Goal: Information Seeking & Learning: Learn about a topic

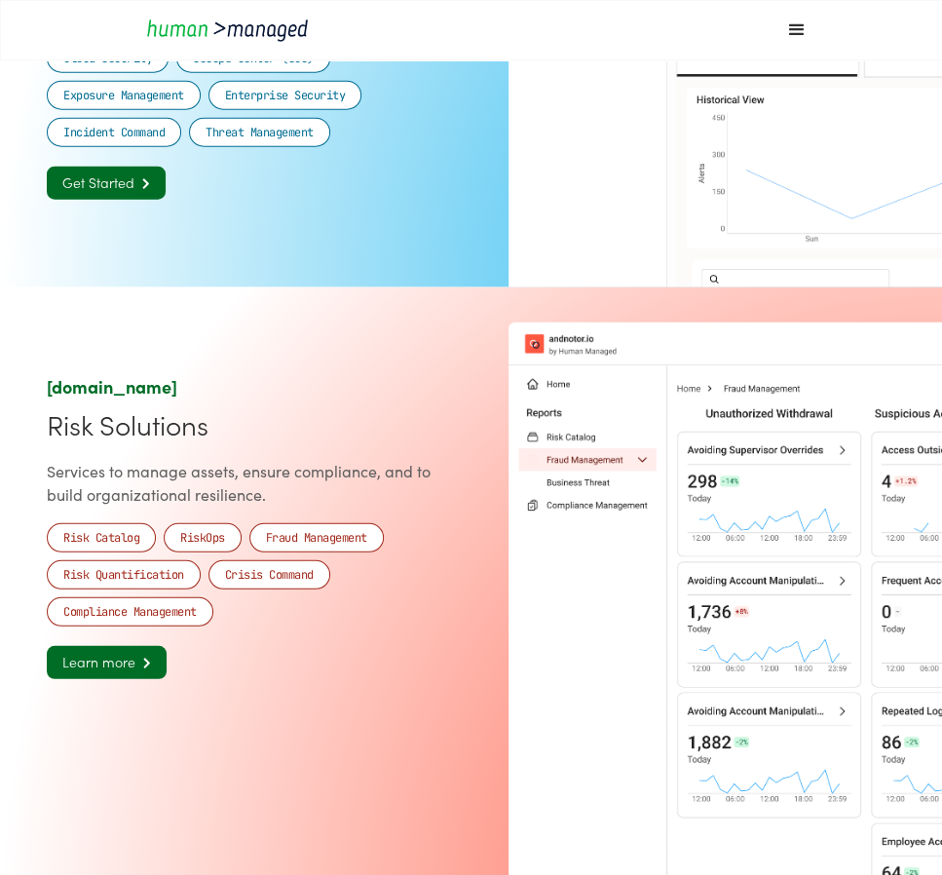
scroll to position [2158, 0]
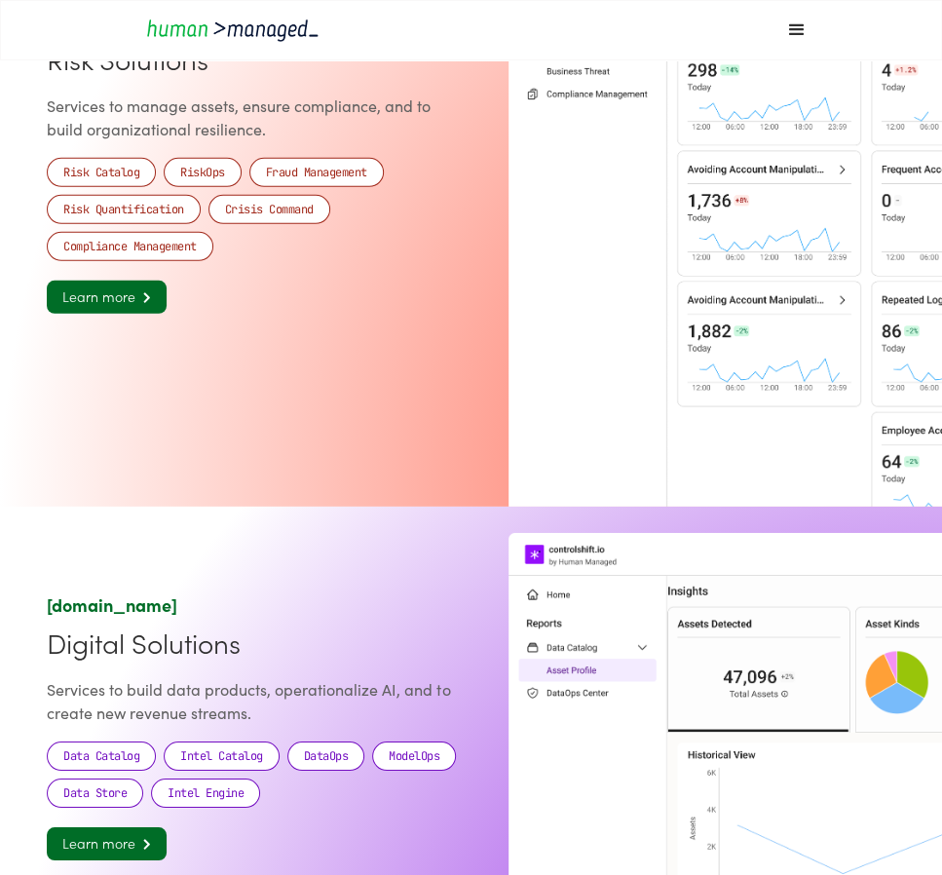
click at [71, 526] on div "controlshift.io Digital Solutions Services to build data products, operationali…" at bounding box center [471, 769] width 848 height 525
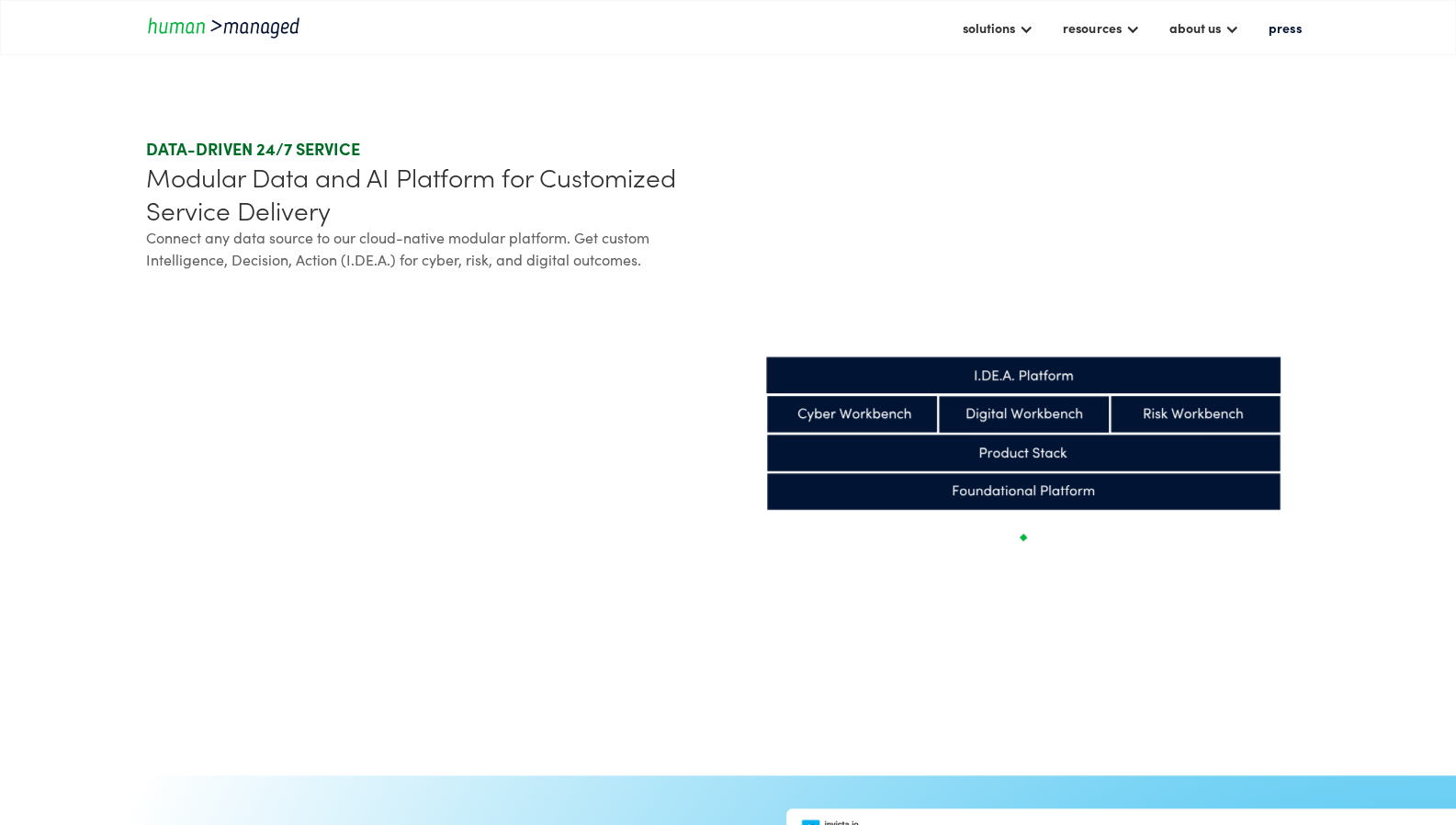
scroll to position [497, 0]
click at [79, 421] on section "DATA-DRIVEN 24/7 SERVICE Modular Data and AI Platform for Customized Service De…" at bounding box center [728, 415] width 1456 height 720
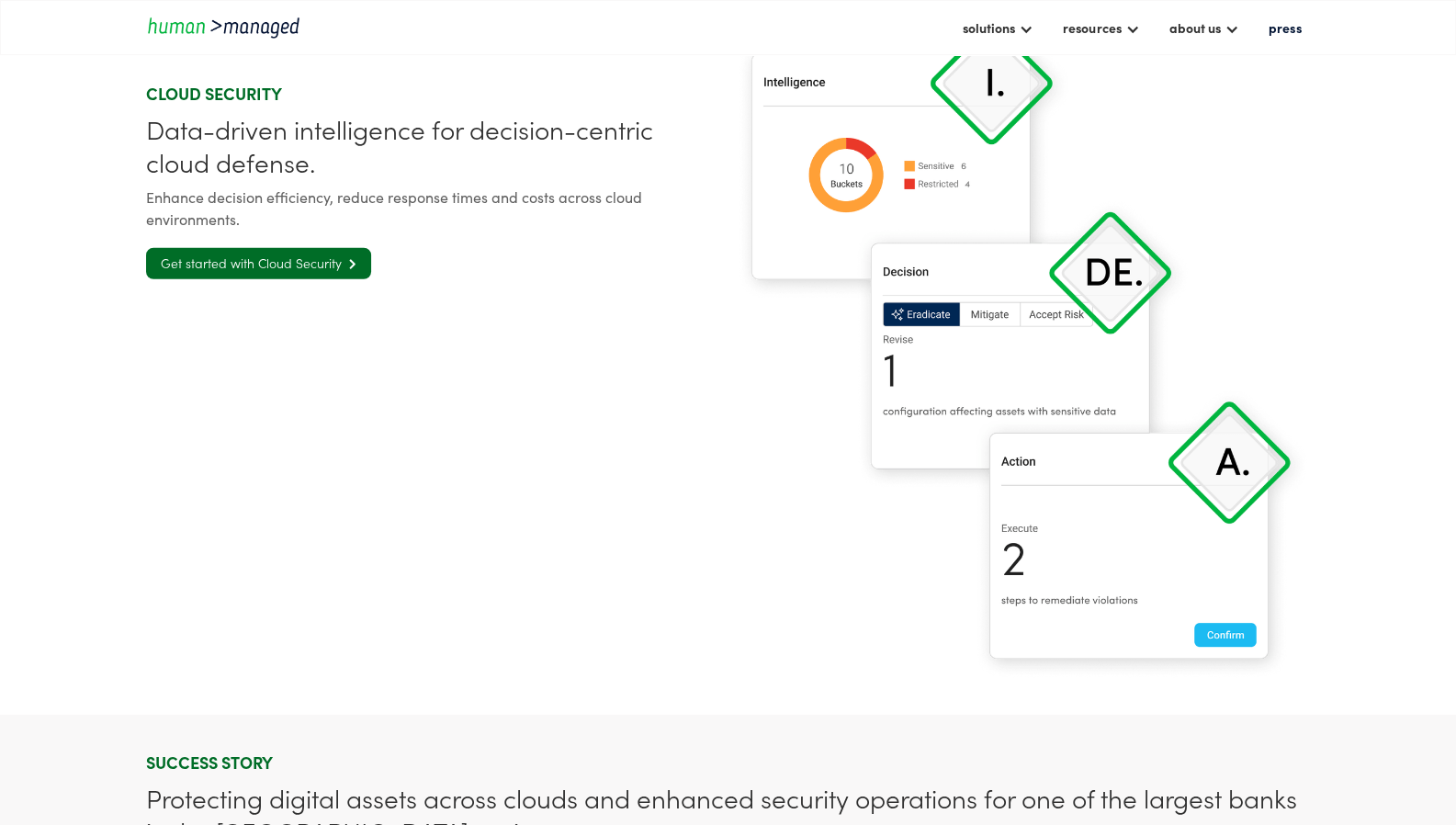
scroll to position [3115, 0]
click at [887, 27] on div at bounding box center [1026, 27] width 15 height 15
click at [887, 76] on link "Cyber solutions" at bounding box center [1019, 78] width 115 height 28
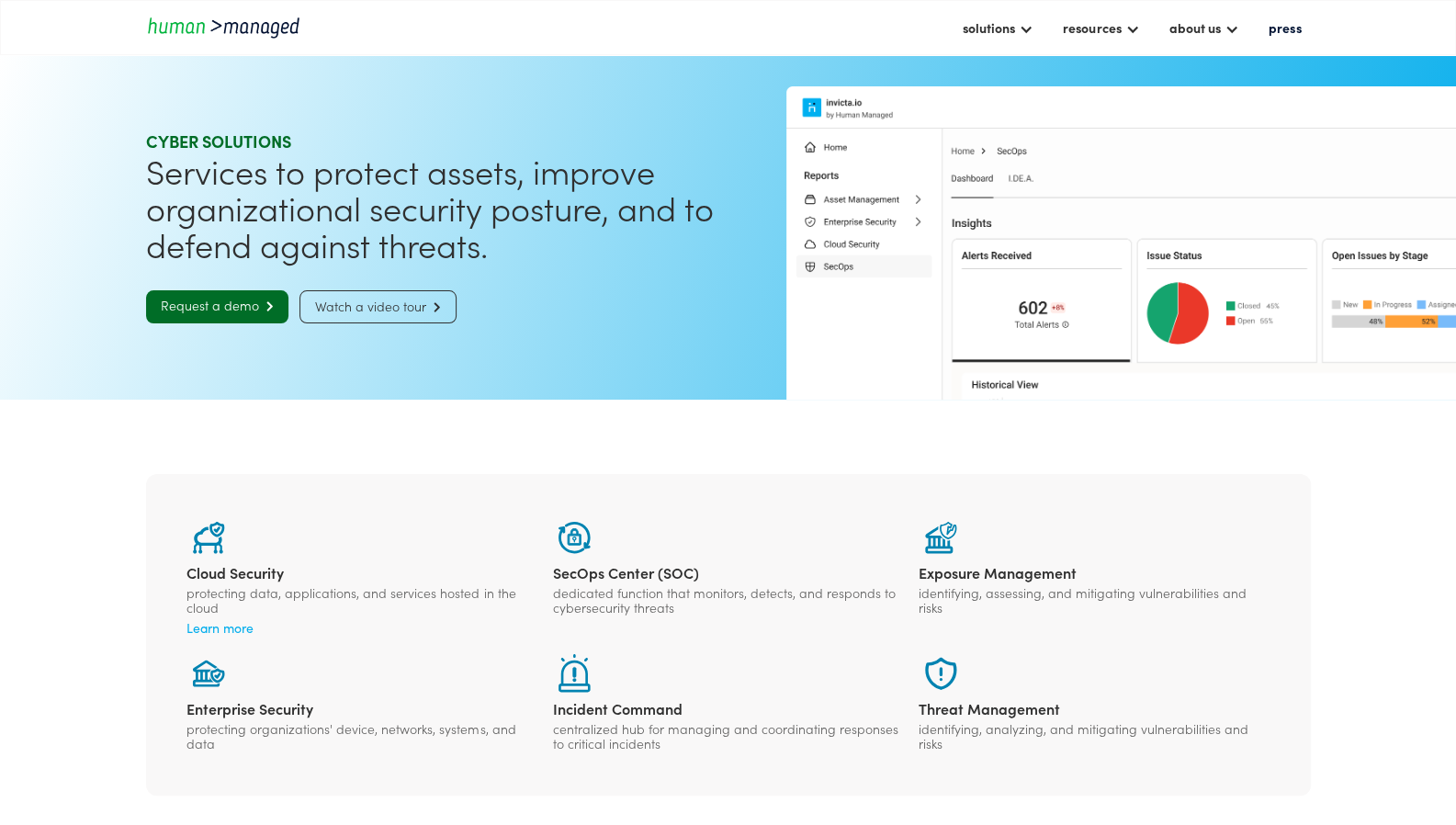
click at [223, 632] on div "Learn more" at bounding box center [362, 627] width 351 height 18
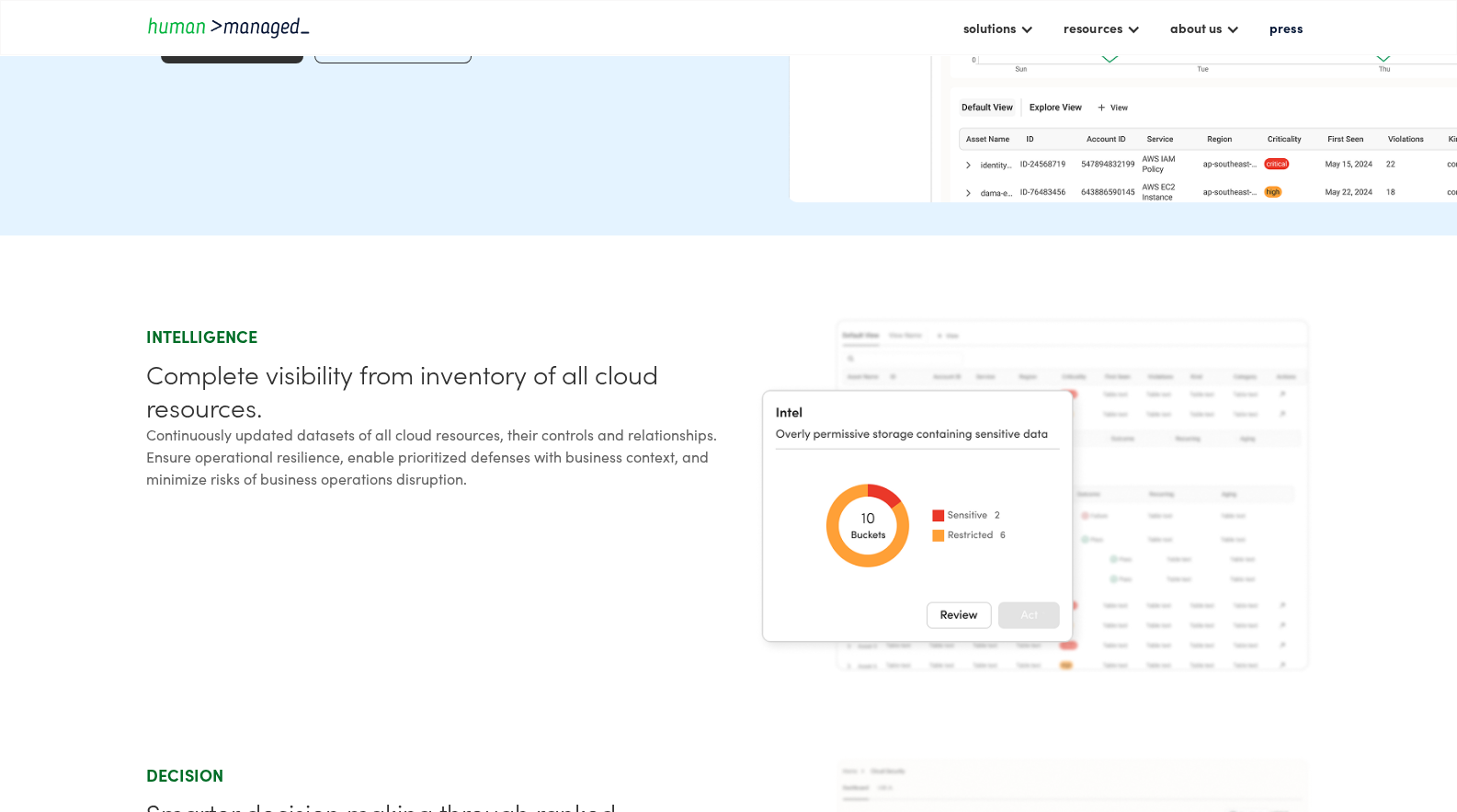
scroll to position [397, 0]
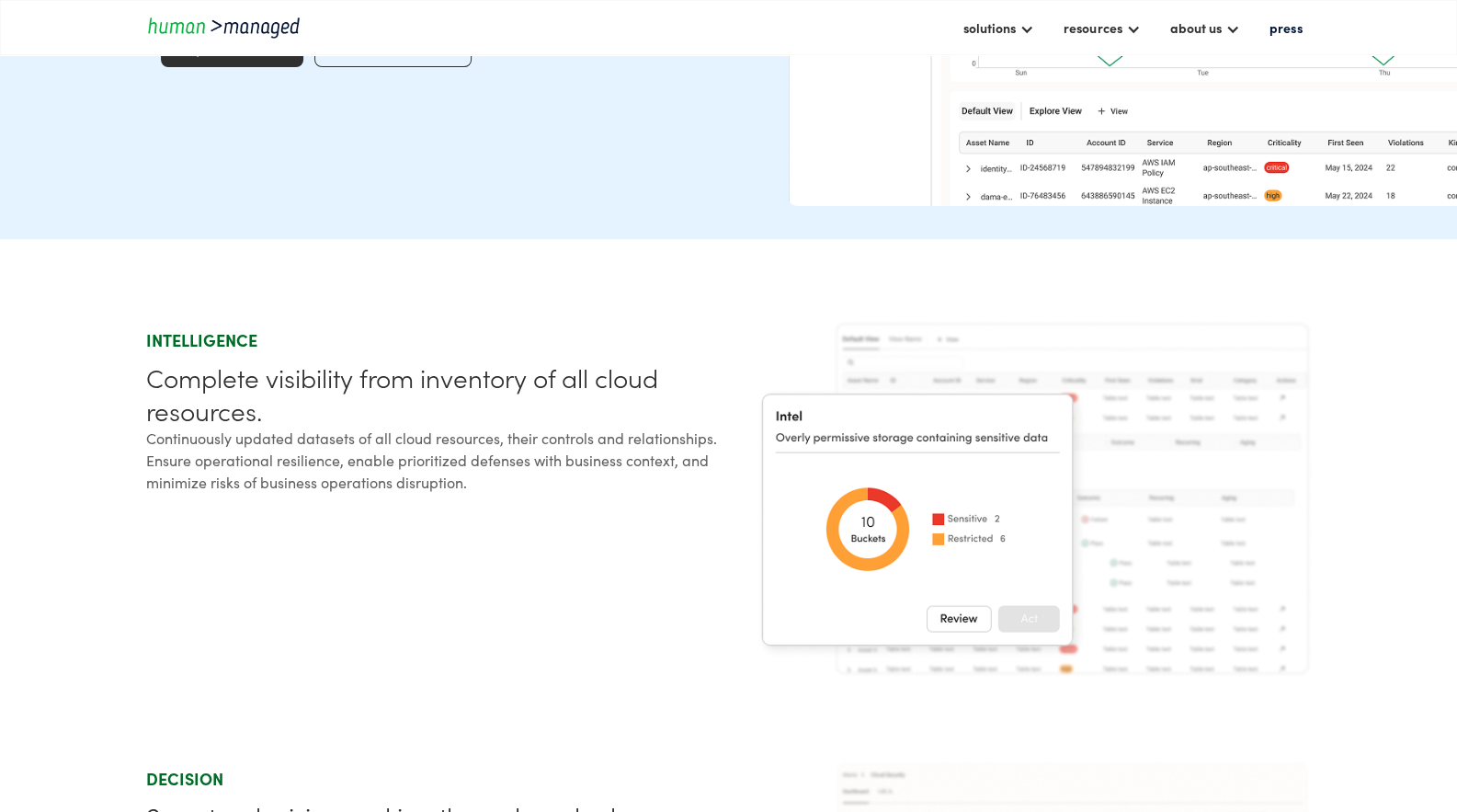
click at [905, 548] on img at bounding box center [1033, 498] width 557 height 356
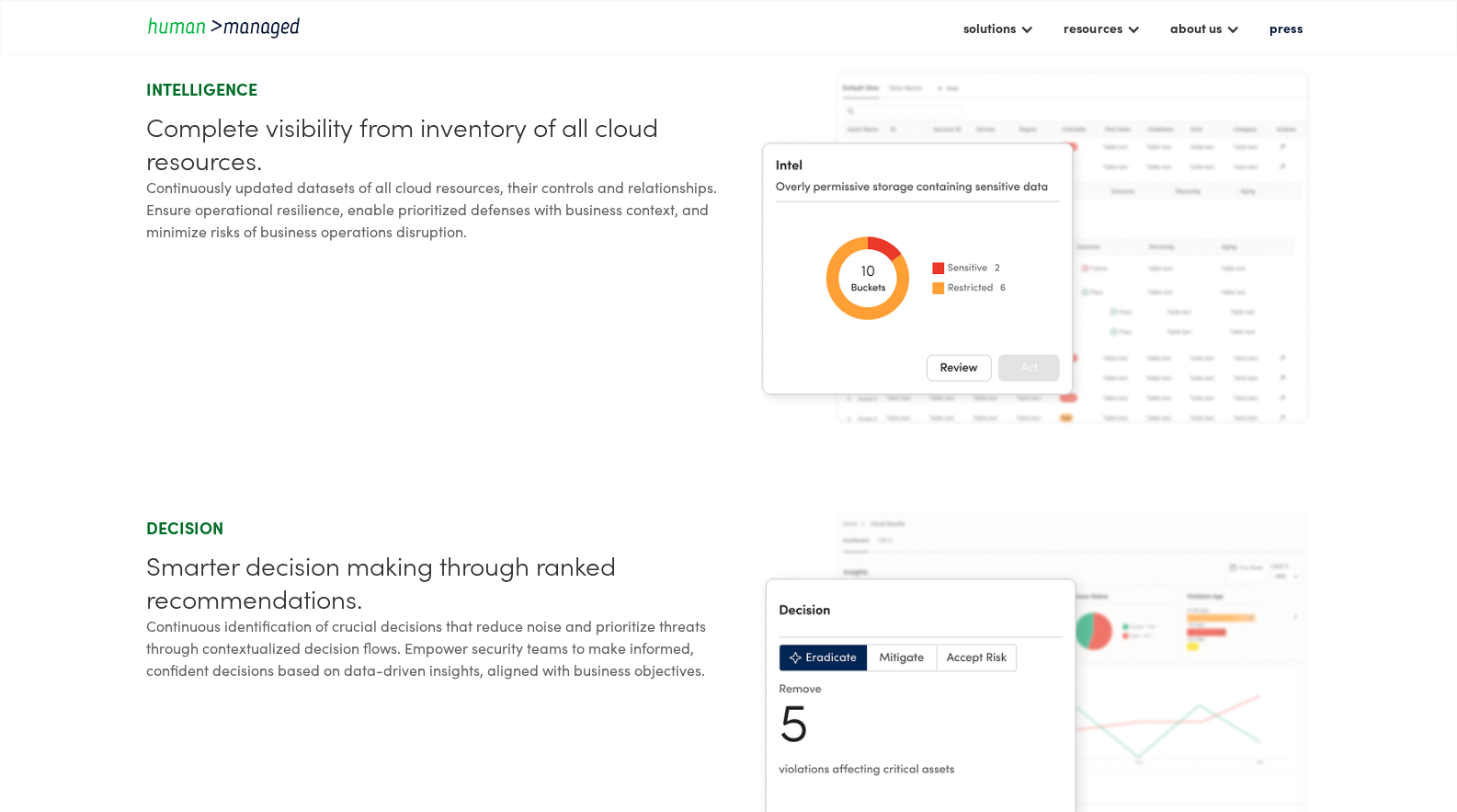
scroll to position [0, 0]
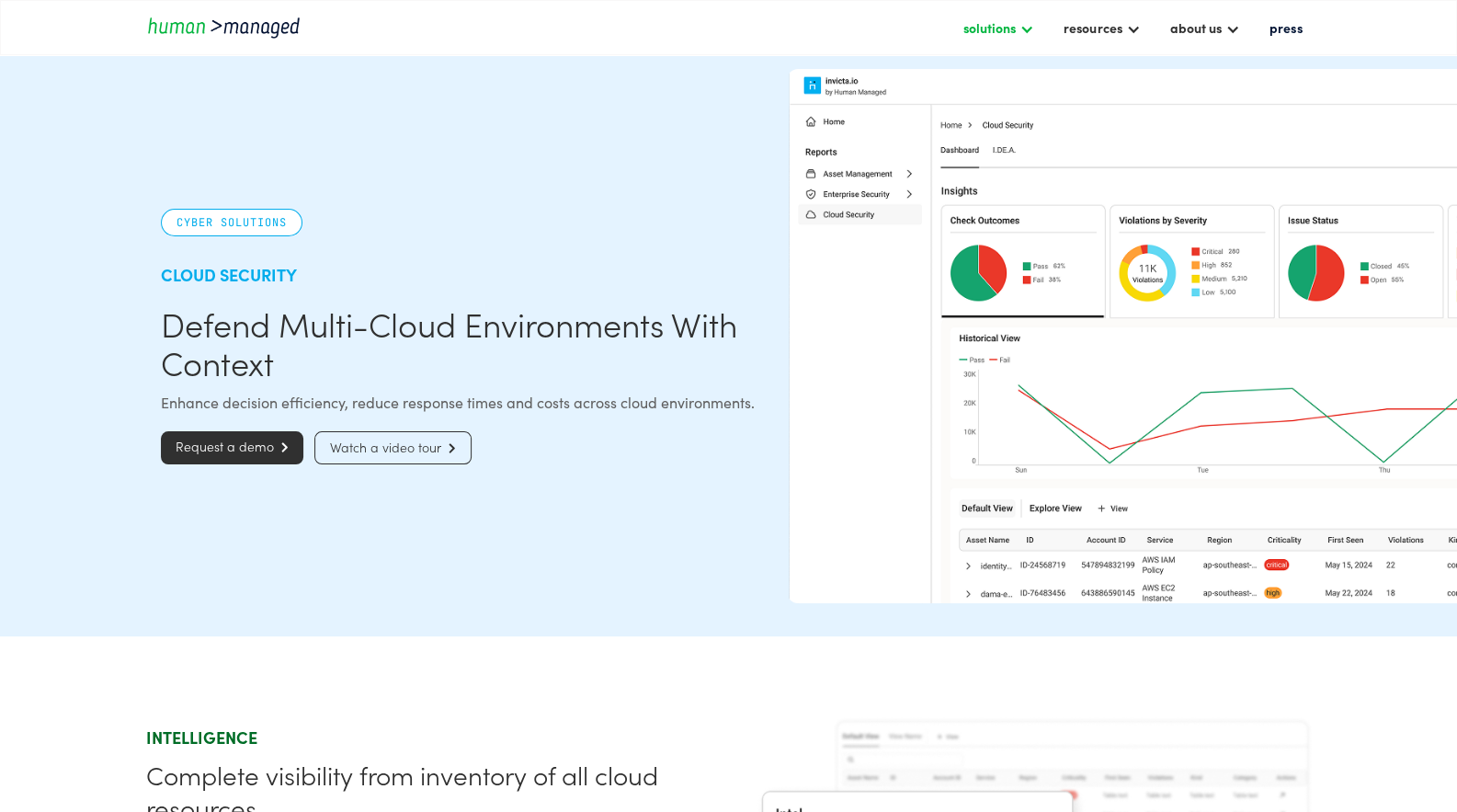
click at [1002, 32] on div "solutions" at bounding box center [989, 27] width 53 height 22
click at [1003, 108] on link "risk solutions" at bounding box center [1019, 122] width 115 height 28
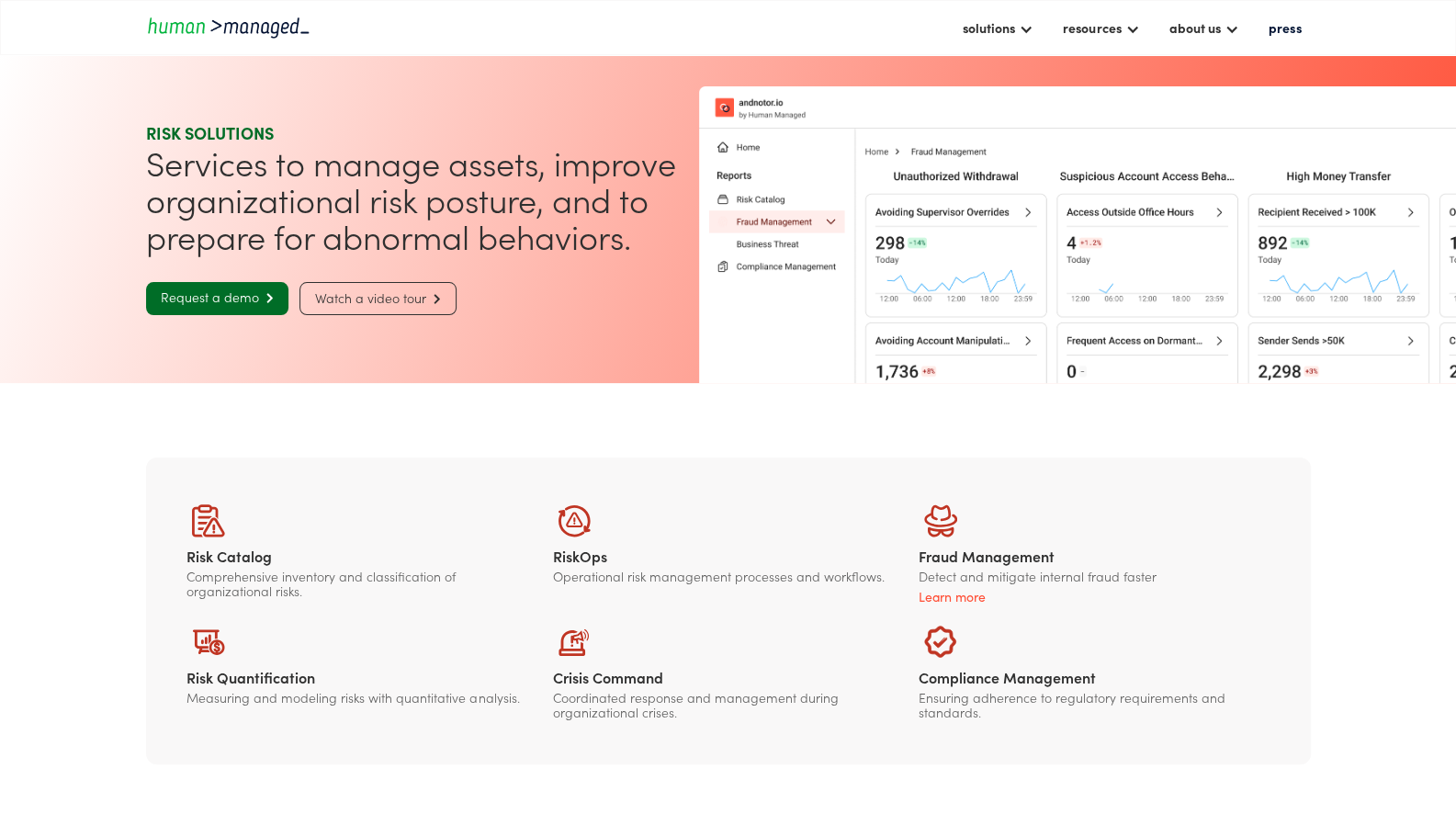
click at [960, 596] on div "Learn more" at bounding box center [1094, 596] width 351 height 18
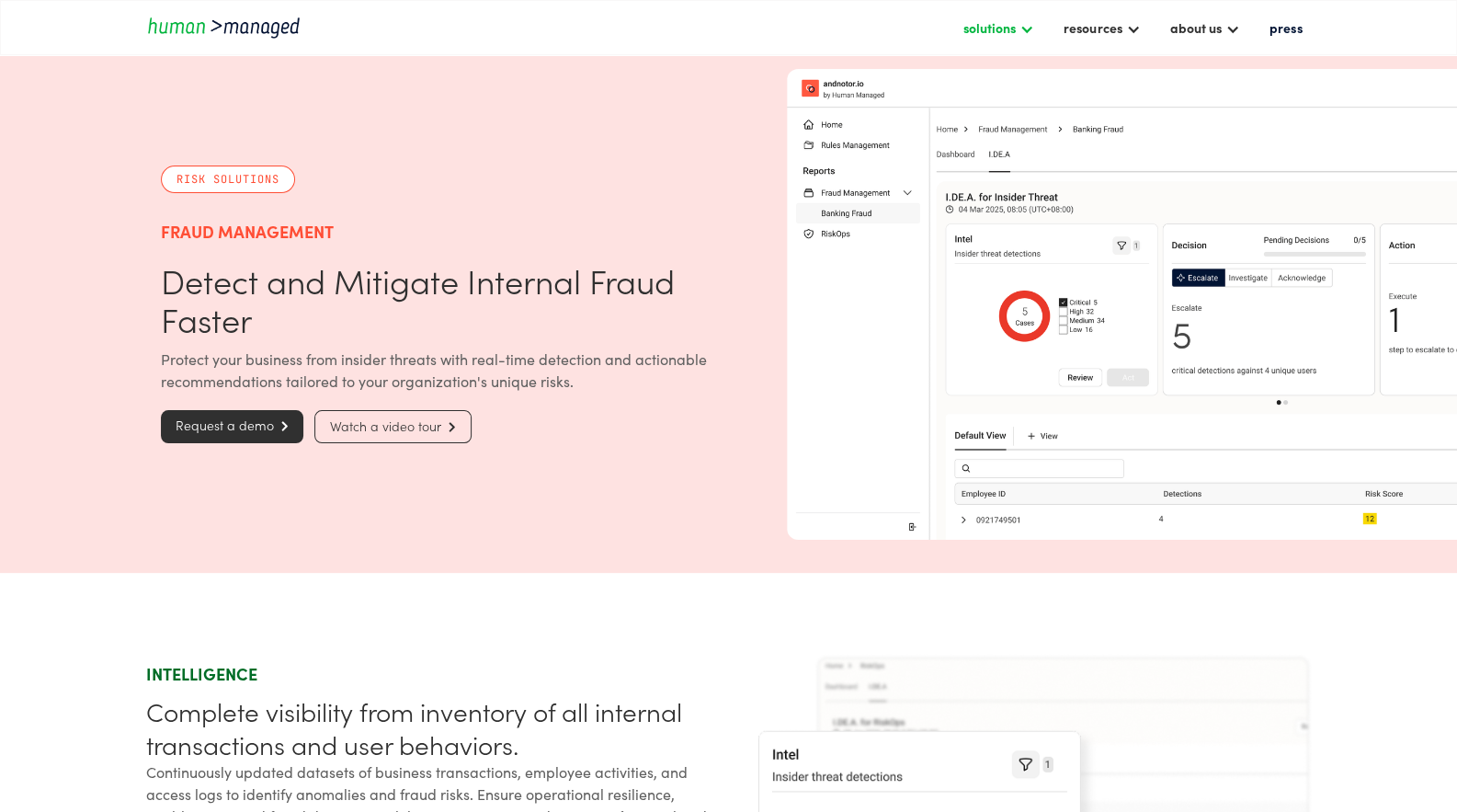
click at [1016, 20] on div "solutions" at bounding box center [989, 27] width 53 height 22
click at [1009, 79] on link "Cyber solutions" at bounding box center [1019, 78] width 115 height 28
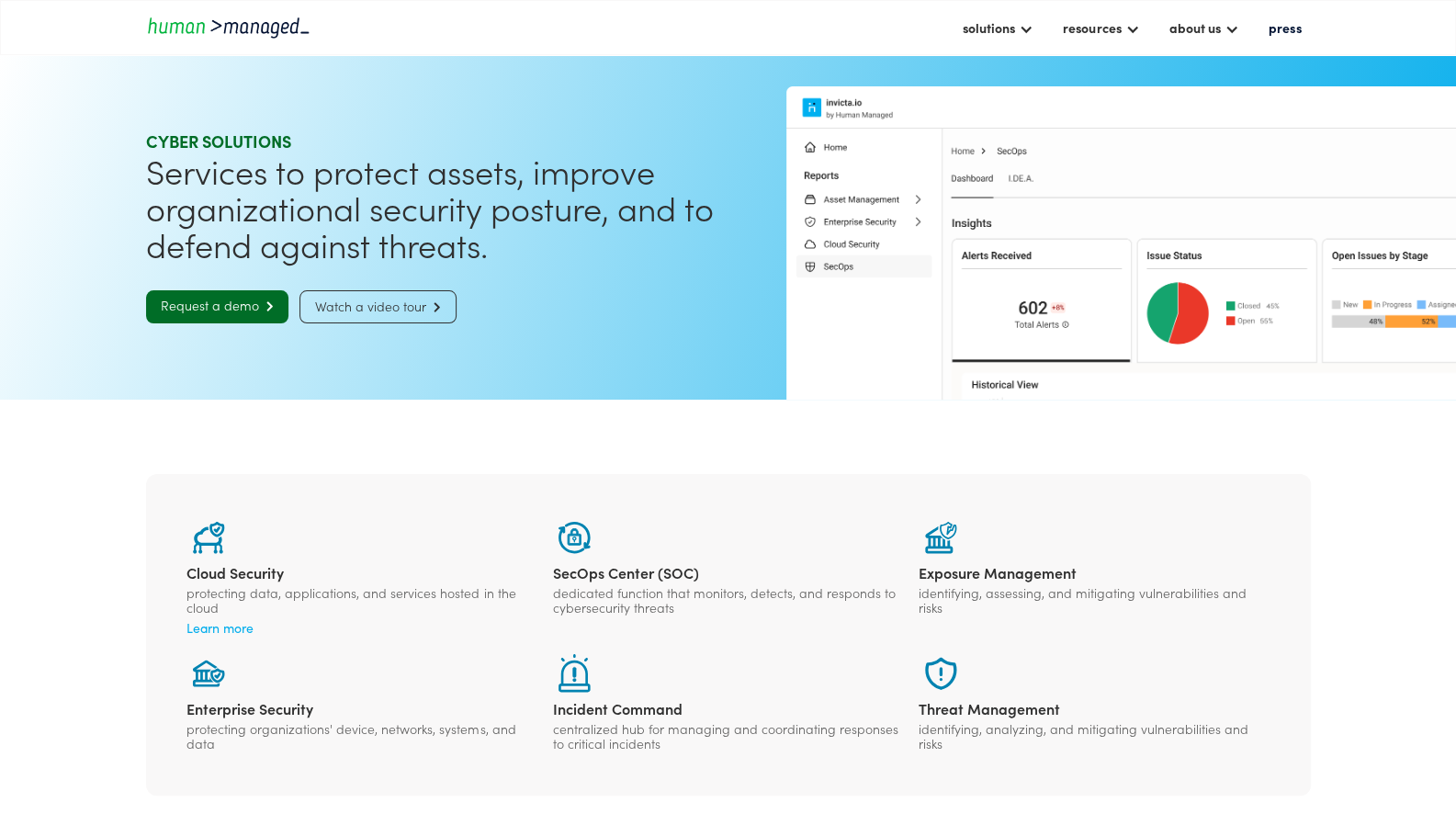
click at [209, 632] on div "Learn more" at bounding box center [362, 627] width 351 height 18
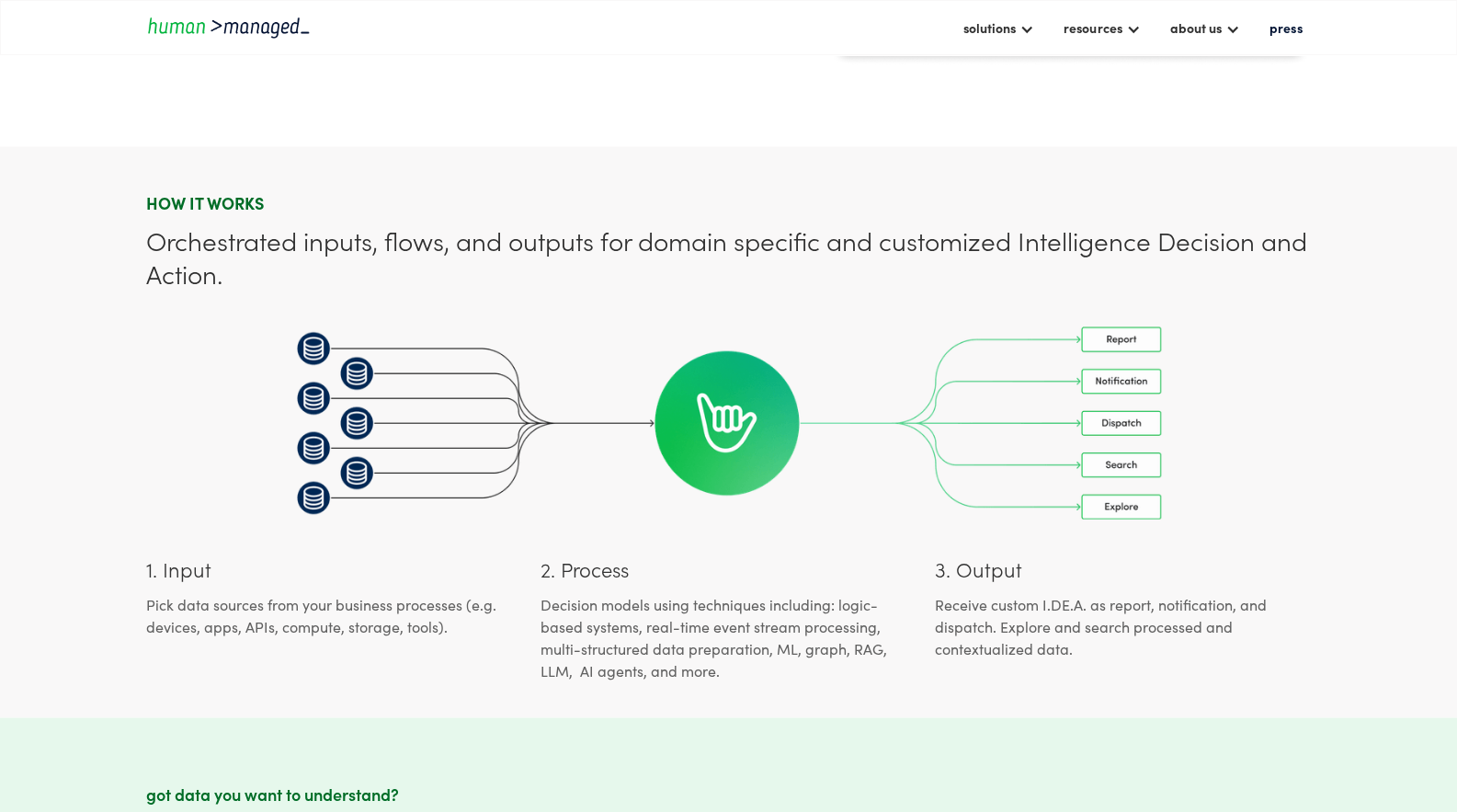
scroll to position [1831, 0]
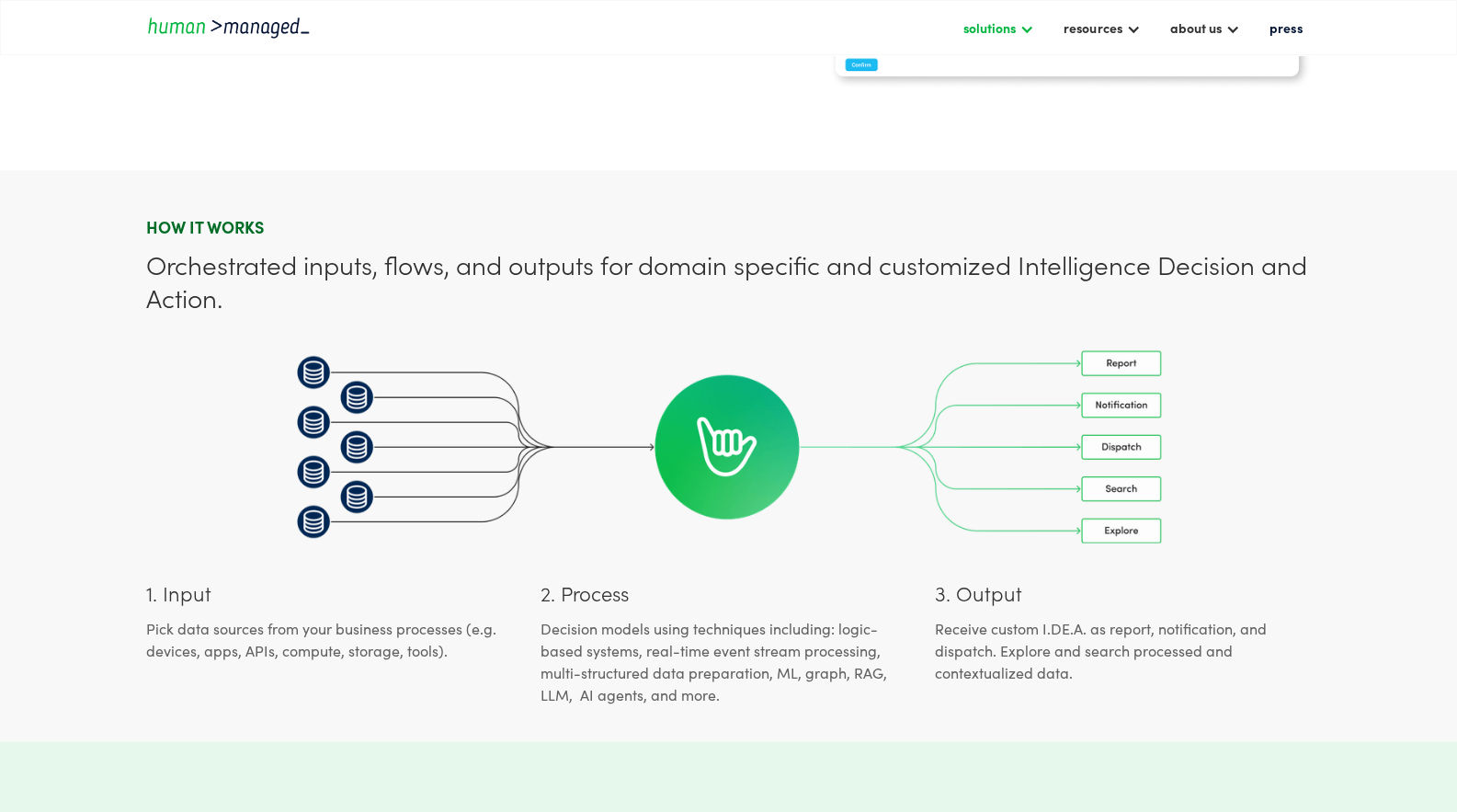
click at [1010, 26] on div "solutions" at bounding box center [989, 27] width 53 height 22
click at [1121, 34] on div "resources" at bounding box center [1092, 27] width 58 height 22
click at [279, 30] on img "home" at bounding box center [228, 27] width 165 height 25
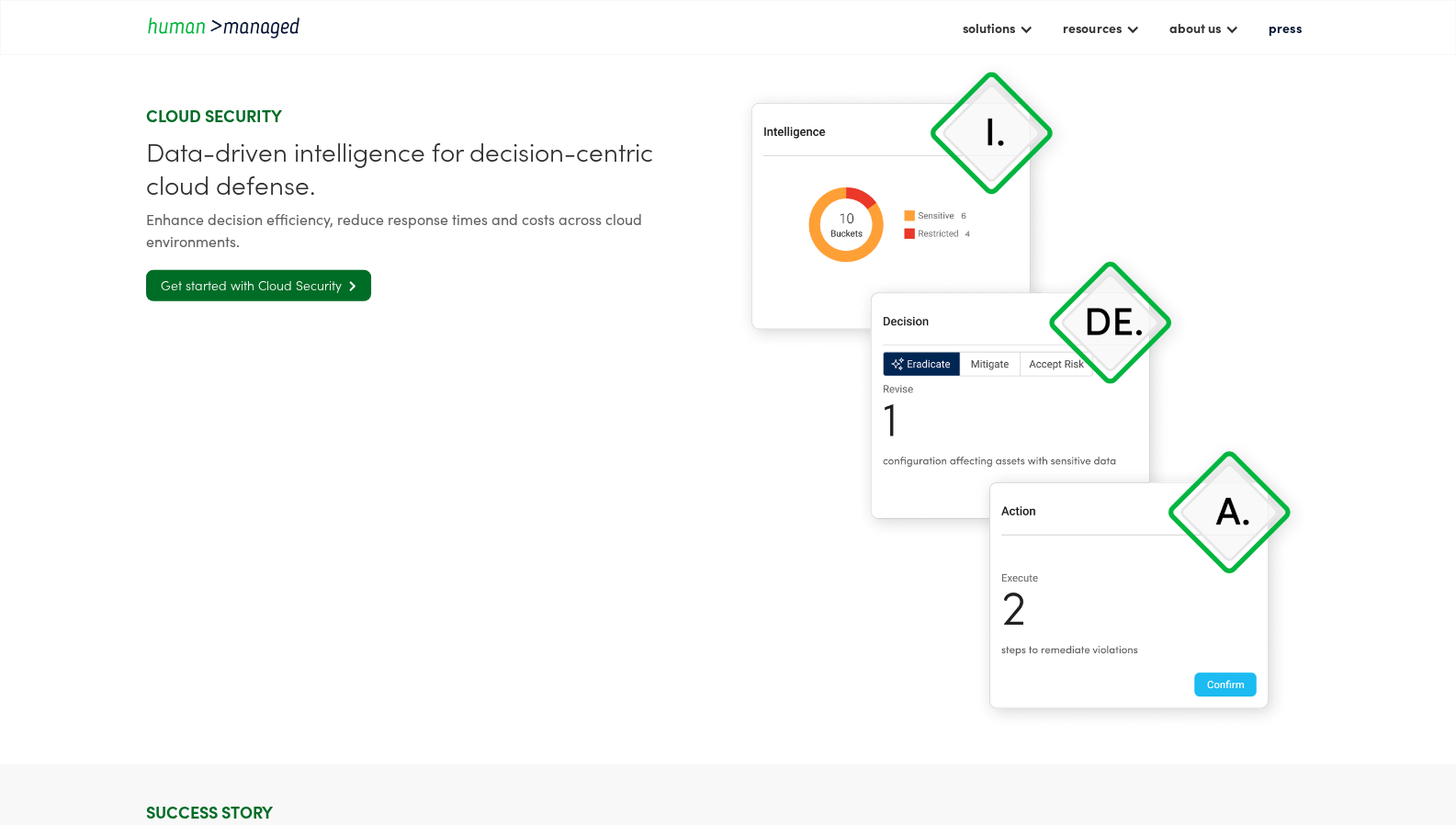
scroll to position [3064, 0]
click at [79, 593] on section "Cloud Security Data-driven intelligence for decision-centric cloud defense. Enh…" at bounding box center [728, 393] width 1456 height 742
click at [56, 369] on section "Cloud Security Data-driven intelligence for decision-centric cloud defense. Enh…" at bounding box center [728, 393] width 1456 height 742
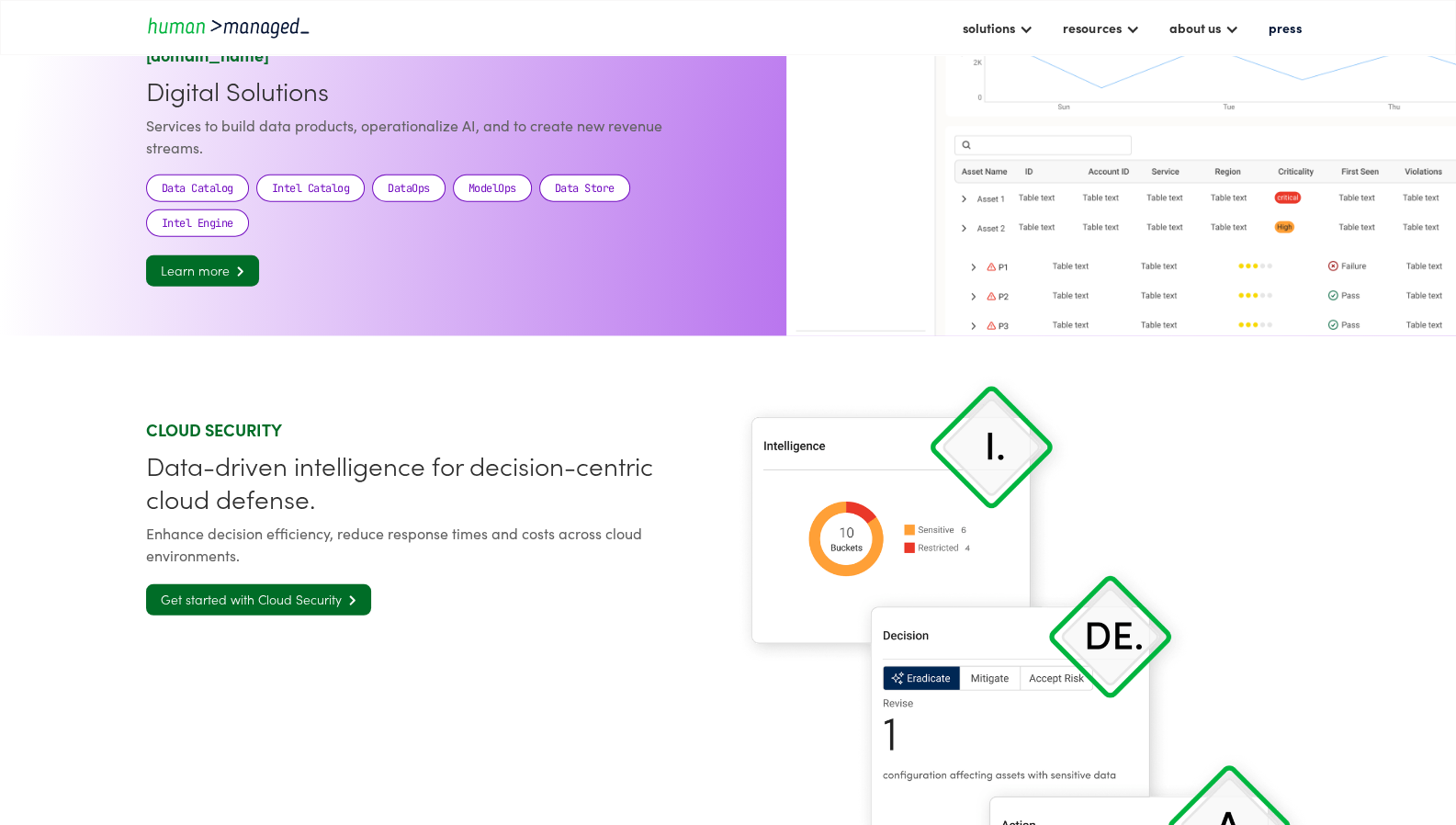
scroll to position [2830, 0]
